Goal: Information Seeking & Learning: Learn about a topic

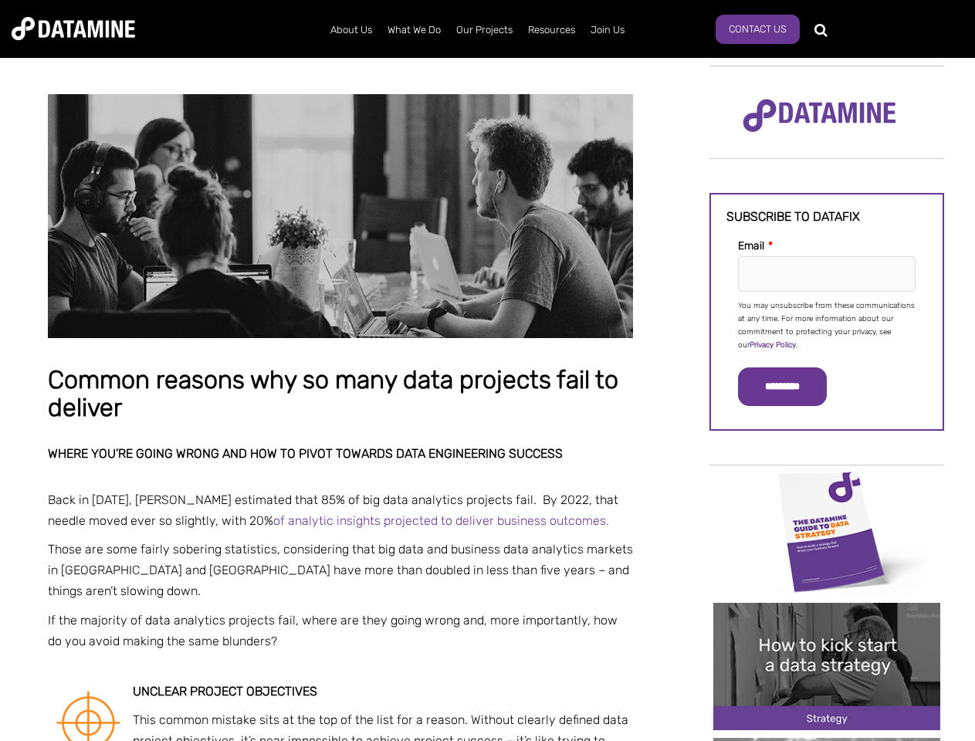
click at [827, 324] on p "You may unsubscribe from these communications at any time. For more information…" at bounding box center [826, 325] width 177 height 52
click at [791, 387] on input "*********" at bounding box center [782, 386] width 89 height 39
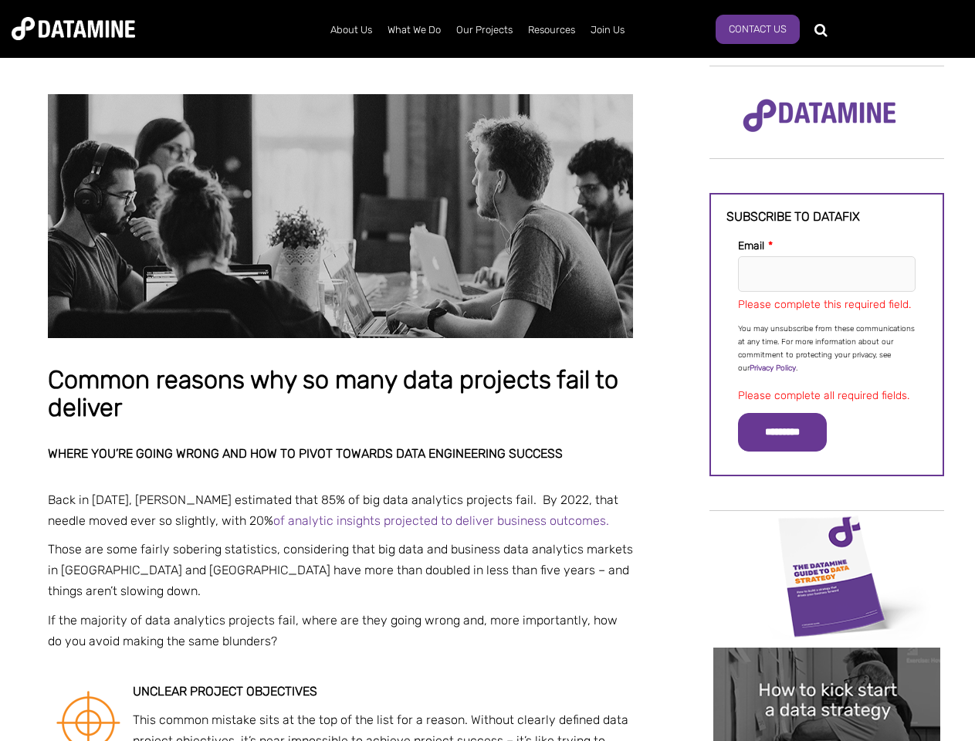
click at [827, 530] on img "Image grid with {{ image_count }} images." at bounding box center [826, 575] width 227 height 127
click at [827, 530] on div "✕" at bounding box center [487, 370] width 975 height 741
click at [827, 666] on div "✕" at bounding box center [487, 370] width 975 height 741
click at [827, 666] on img "Image grid with {{ image_count }} images." at bounding box center [826, 710] width 227 height 127
click at [827, 739] on div "✕" at bounding box center [487, 370] width 975 height 741
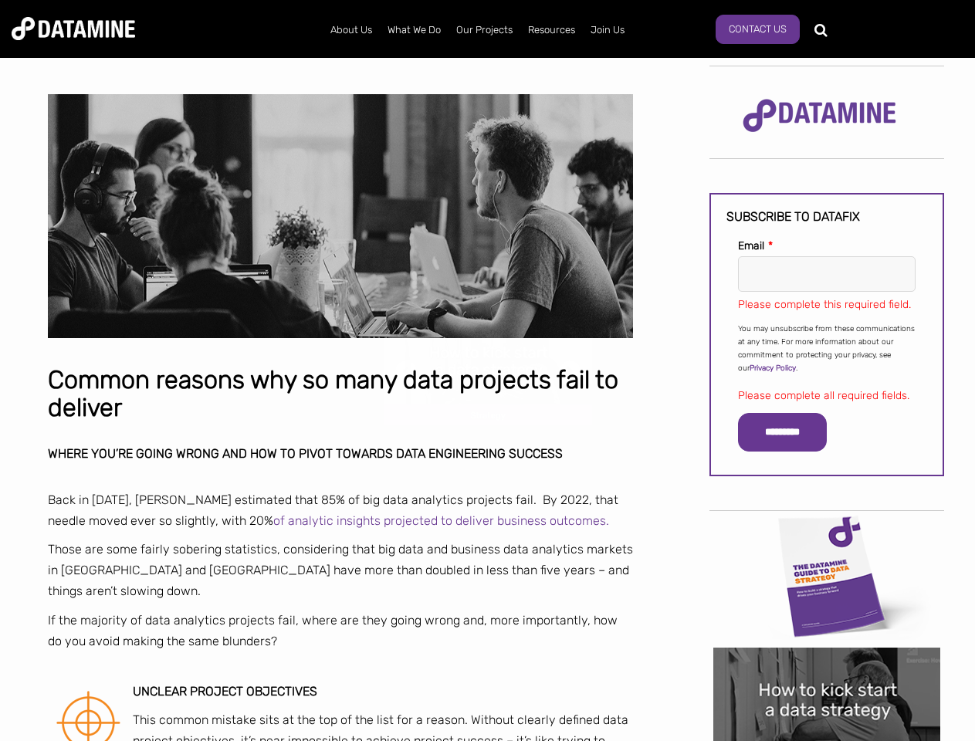
click at [827, 739] on div "✕" at bounding box center [487, 370] width 975 height 741
